Goal: Information Seeking & Learning: Understand process/instructions

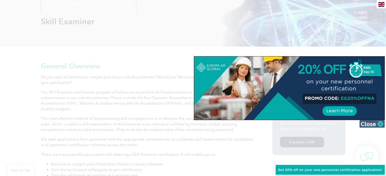
scroll to position [76, 0]
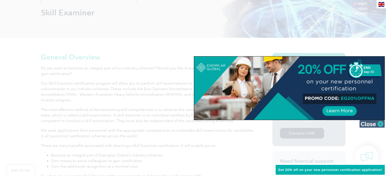
click at [379, 123] on img at bounding box center [371, 124] width 25 height 8
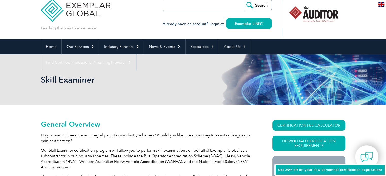
scroll to position [0, 0]
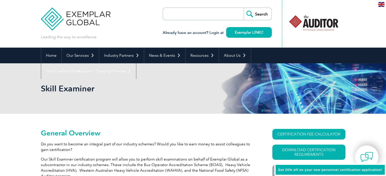
click at [199, 9] on input "search" at bounding box center [191, 14] width 53 height 12
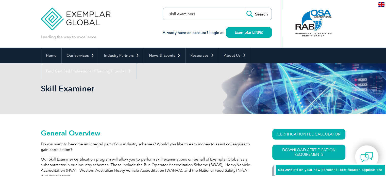
type input "skill examiners"
click at [249, 14] on input "Search" at bounding box center [257, 14] width 28 height 12
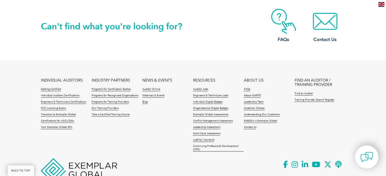
scroll to position [451, 0]
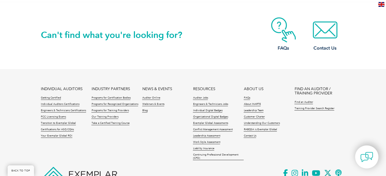
drag, startPoint x: 111, startPoint y: 98, endPoint x: 100, endPoint y: 49, distance: 50.5
click at [100, 49] on div "Can't find what you're looking for? FAQs Contact Us" at bounding box center [193, 35] width 304 height 67
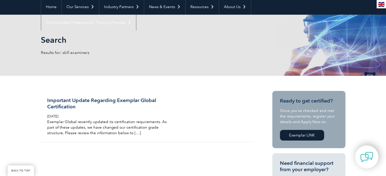
scroll to position [46, 0]
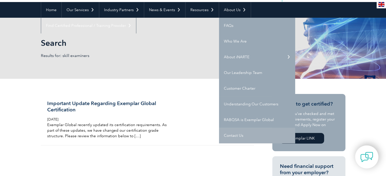
click at [235, 136] on link "Contact Us" at bounding box center [257, 136] width 76 height 16
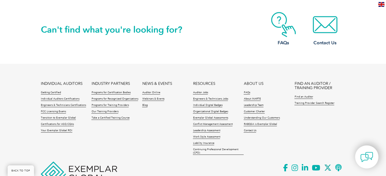
scroll to position [502, 0]
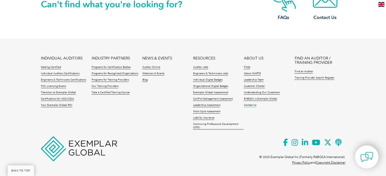
click at [254, 105] on link "Contact Us" at bounding box center [249, 106] width 12 height 4
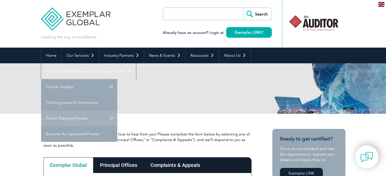
scroll to position [25, 0]
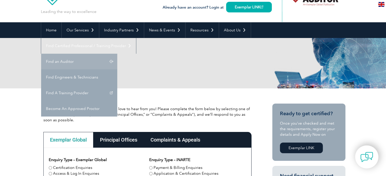
click at [117, 54] on link "Find an Auditor" at bounding box center [79, 62] width 76 height 16
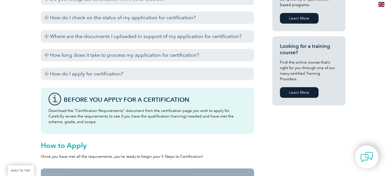
scroll to position [380, 0]
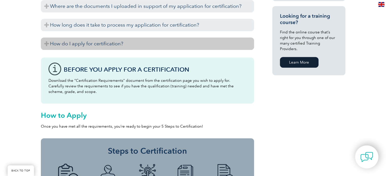
click at [45, 44] on h3 "How do I apply for certification?" at bounding box center [147, 44] width 213 height 12
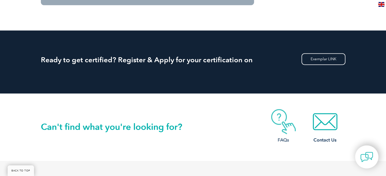
scroll to position [836, 0]
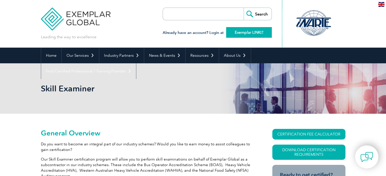
click at [246, 31] on link "Exemplar LINK" at bounding box center [249, 32] width 46 height 11
